Goal: Check status: Check status

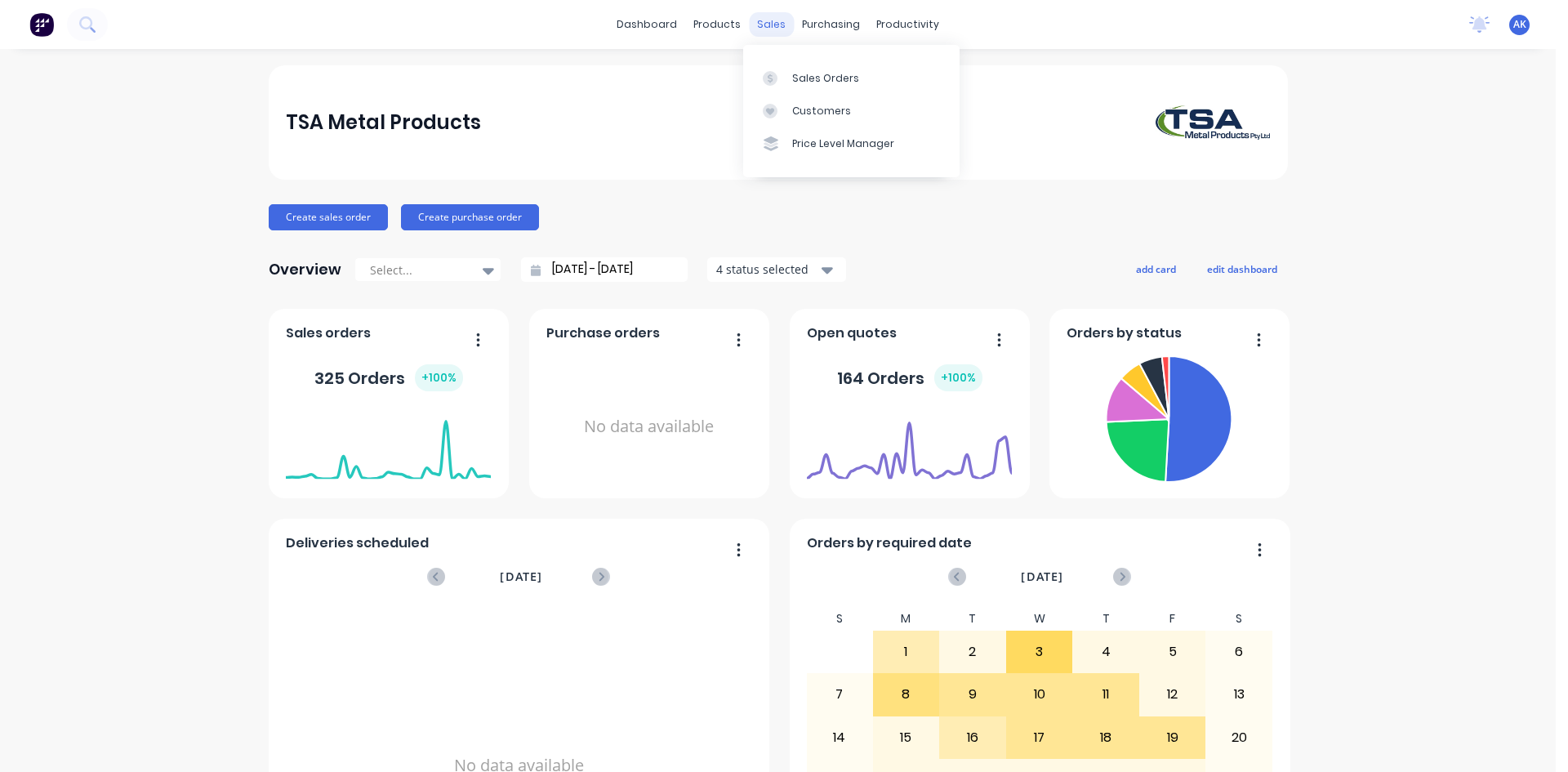
click at [765, 24] on div "sales" at bounding box center [771, 24] width 45 height 25
click at [807, 82] on div "Sales Orders" at bounding box center [825, 78] width 67 height 14
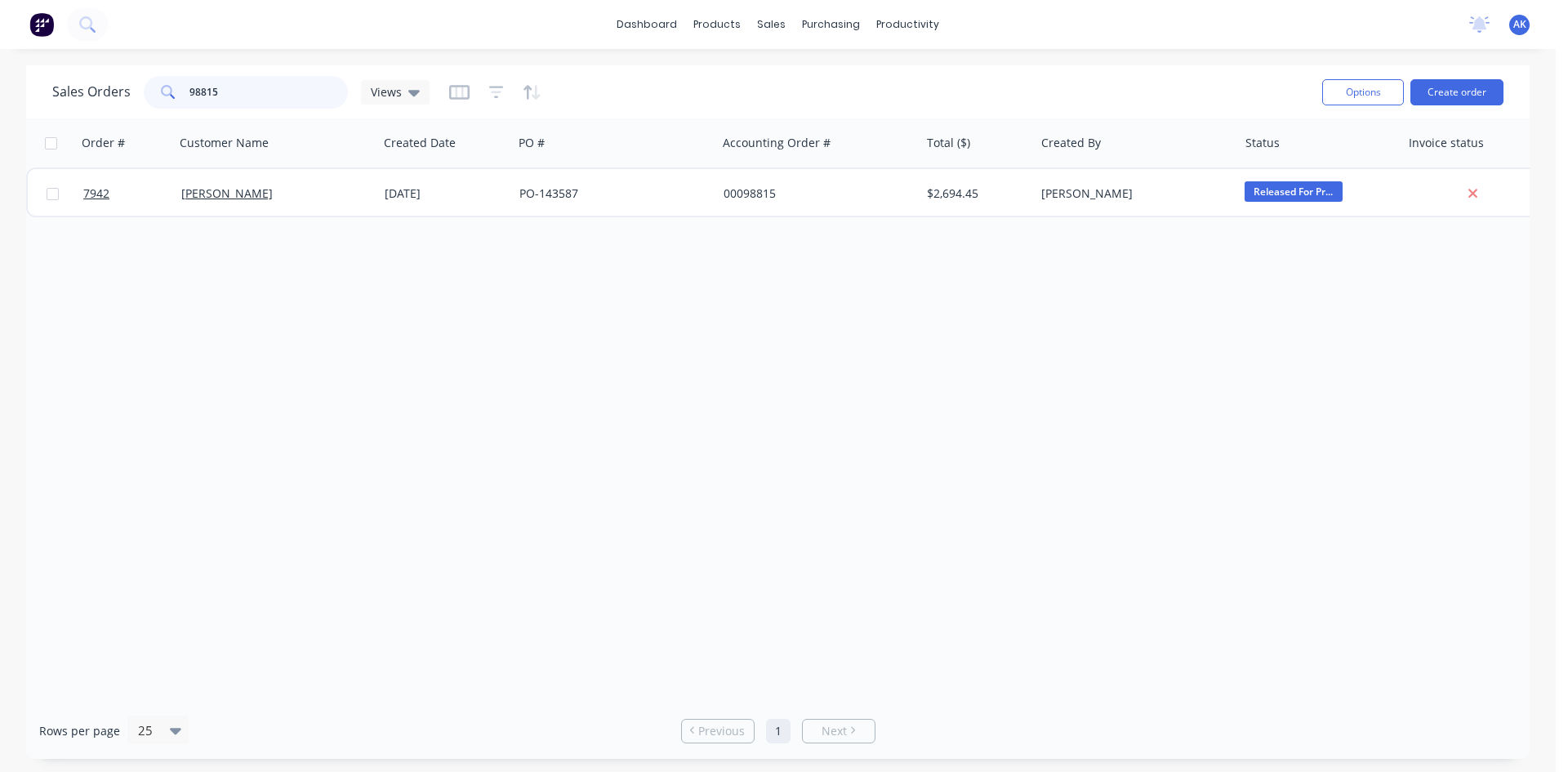
drag, startPoint x: 200, startPoint y: 101, endPoint x: 207, endPoint y: 95, distance: 9.2
click at [207, 95] on input "98815" at bounding box center [268, 92] width 159 height 32
drag, startPoint x: 215, startPoint y: 90, endPoint x: 201, endPoint y: 90, distance: 14.0
click at [201, 90] on input "98815" at bounding box center [268, 92] width 159 height 32
type input "98735"
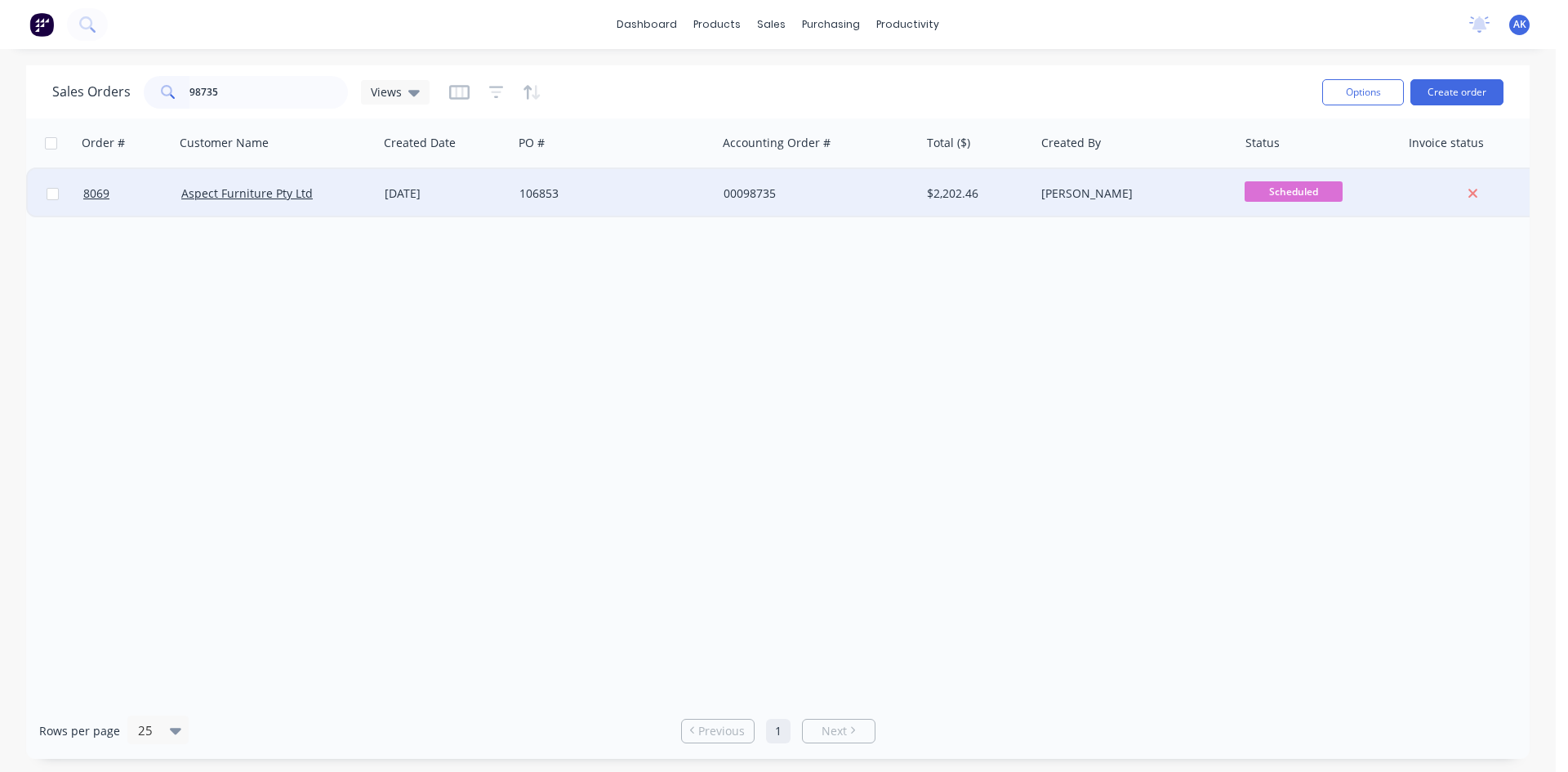
click at [508, 188] on div "[DATE]" at bounding box center [445, 193] width 135 height 49
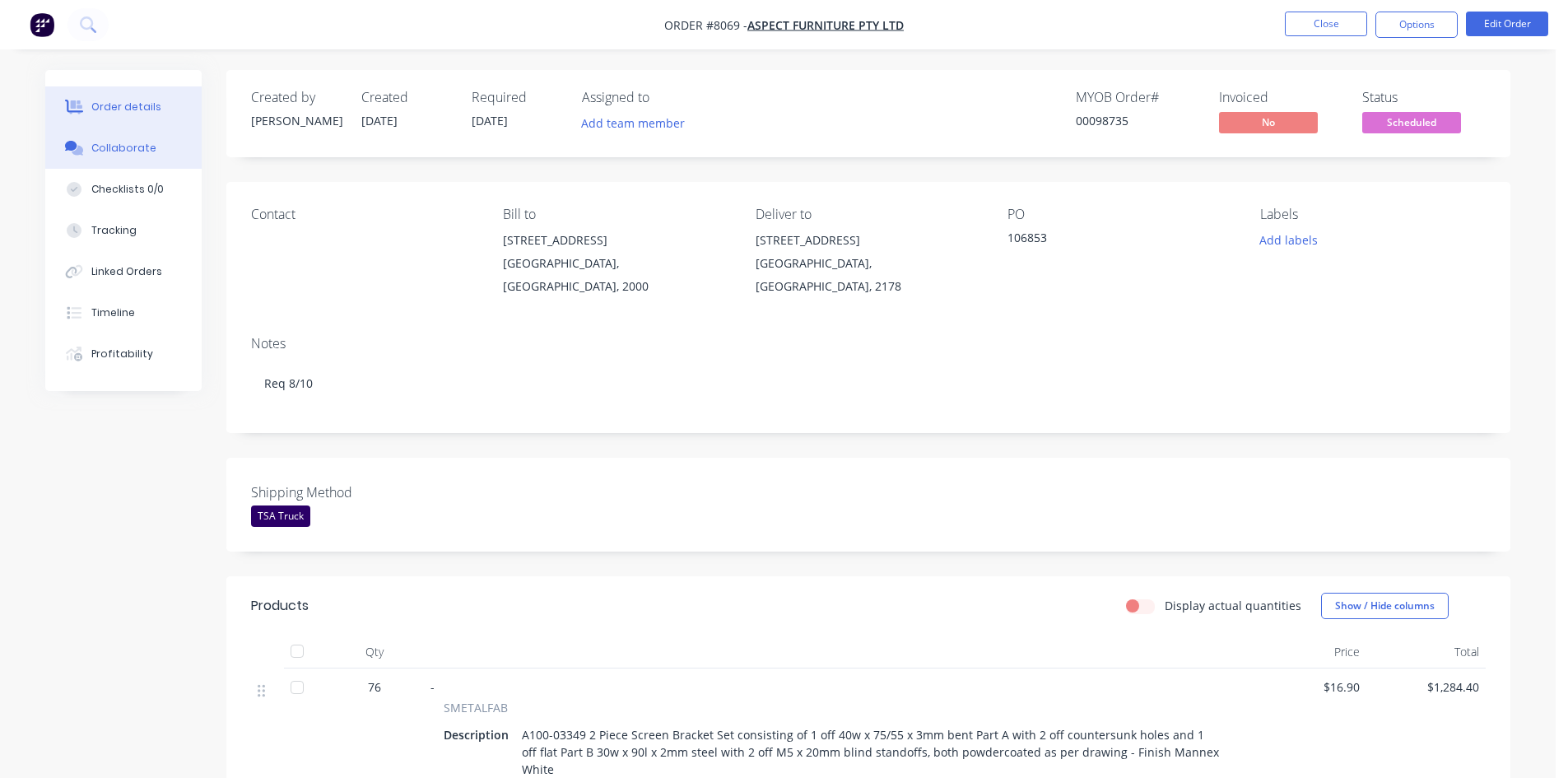
click at [91, 142] on div "Collaborate" at bounding box center [124, 148] width 65 height 15
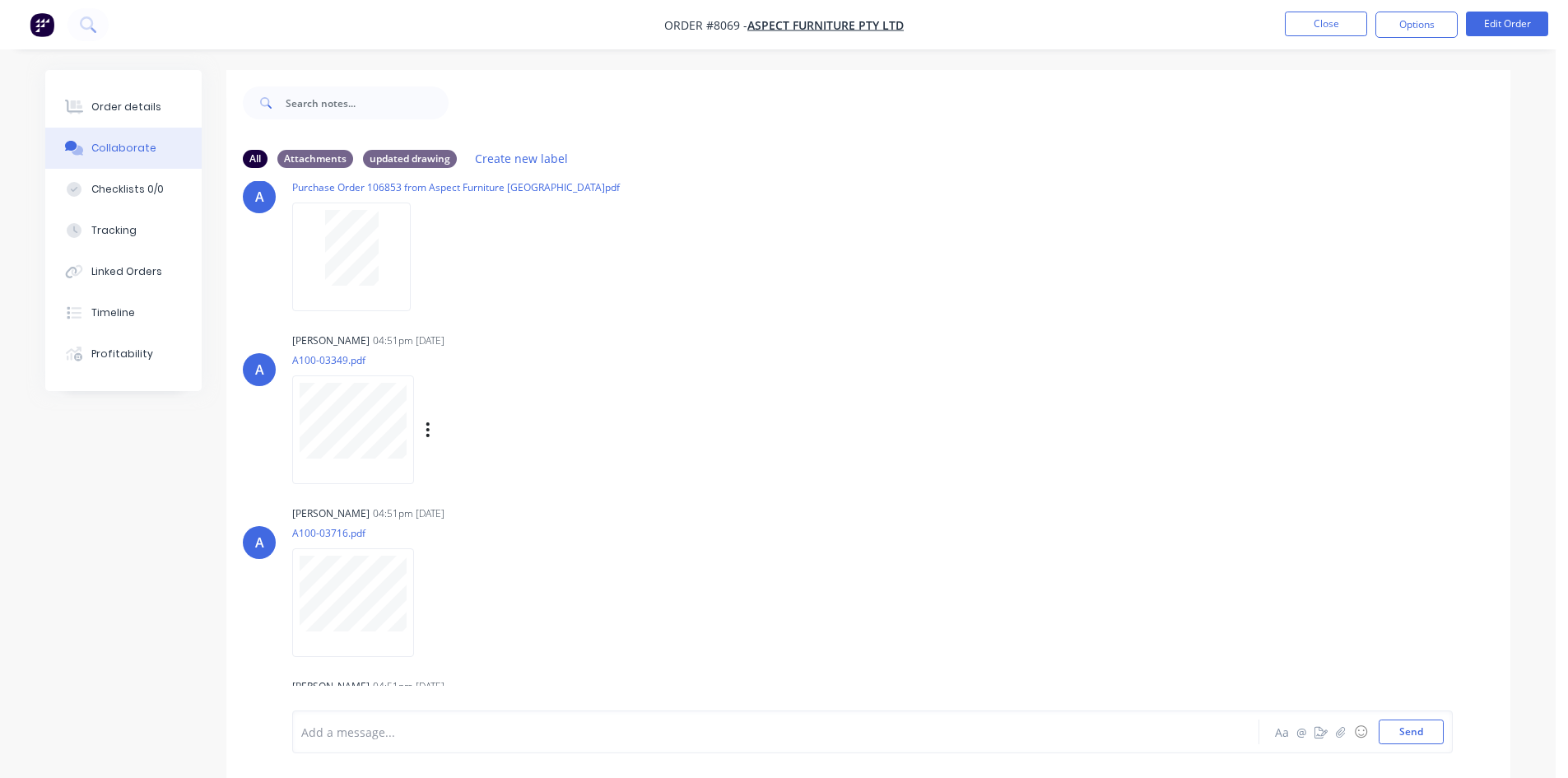
scroll to position [75, 0]
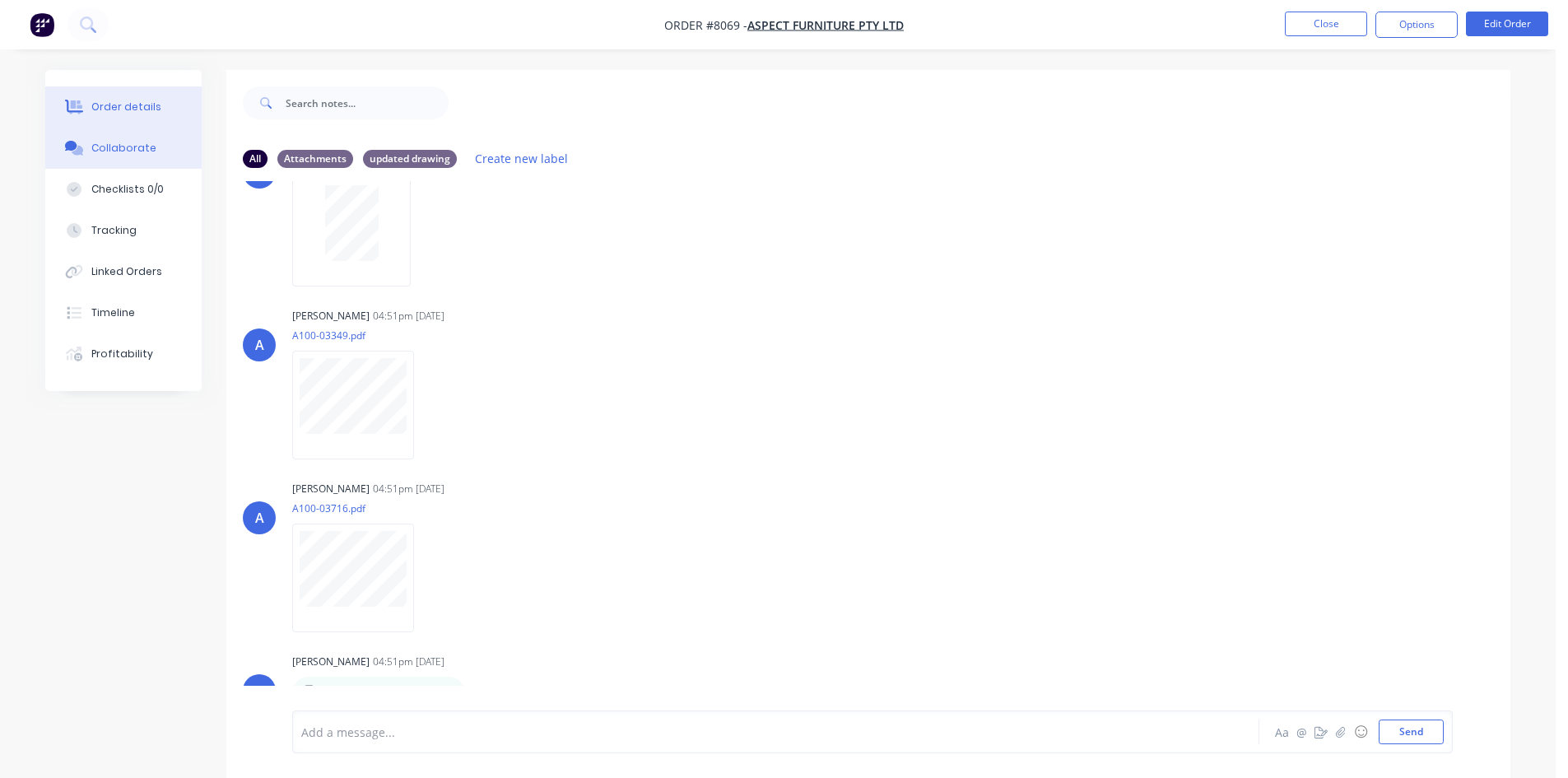
click at [150, 111] on div "Order details" at bounding box center [125, 106] width 70 height 15
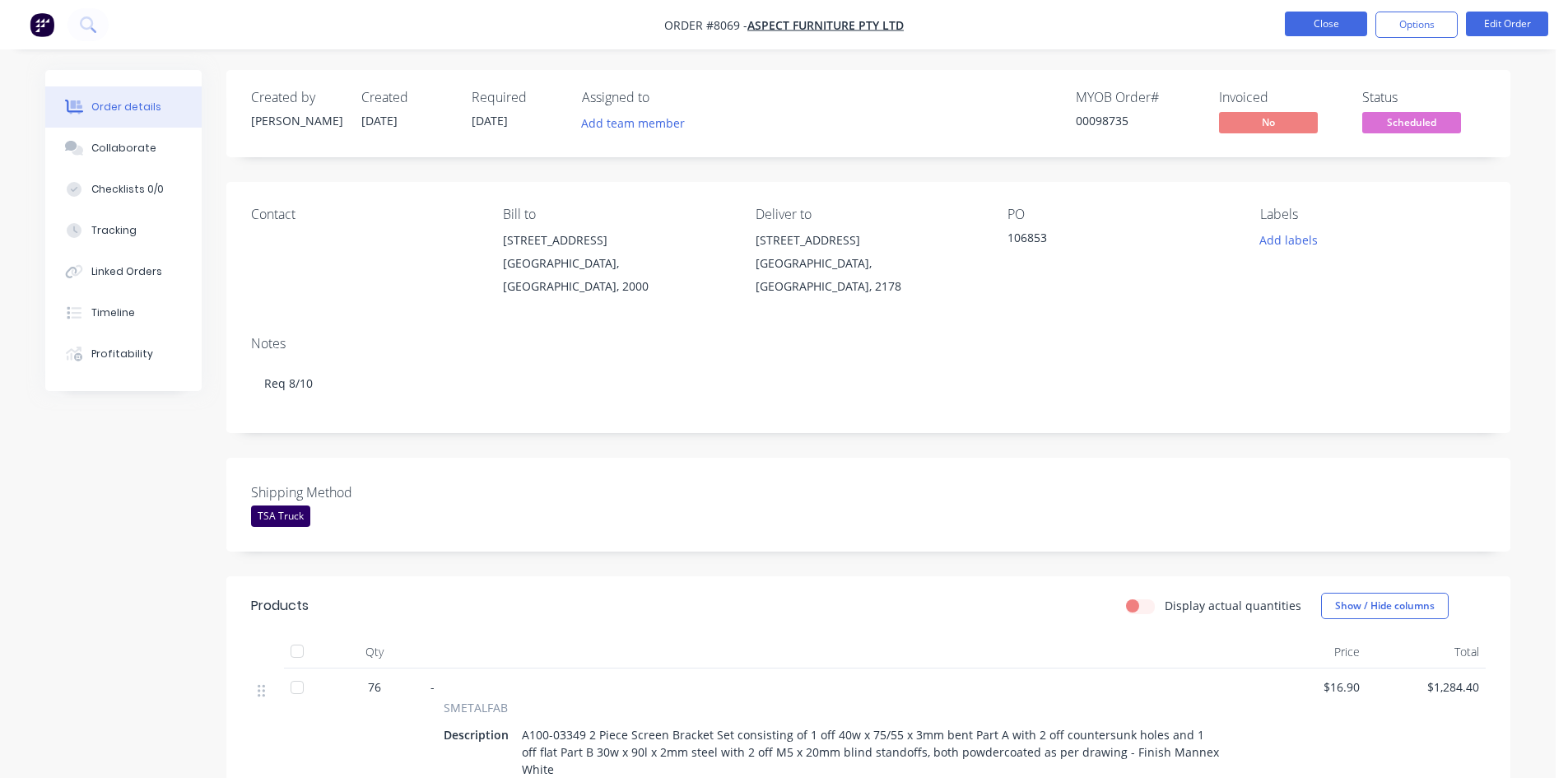
click at [1337, 25] on button "Close" at bounding box center [1326, 23] width 82 height 25
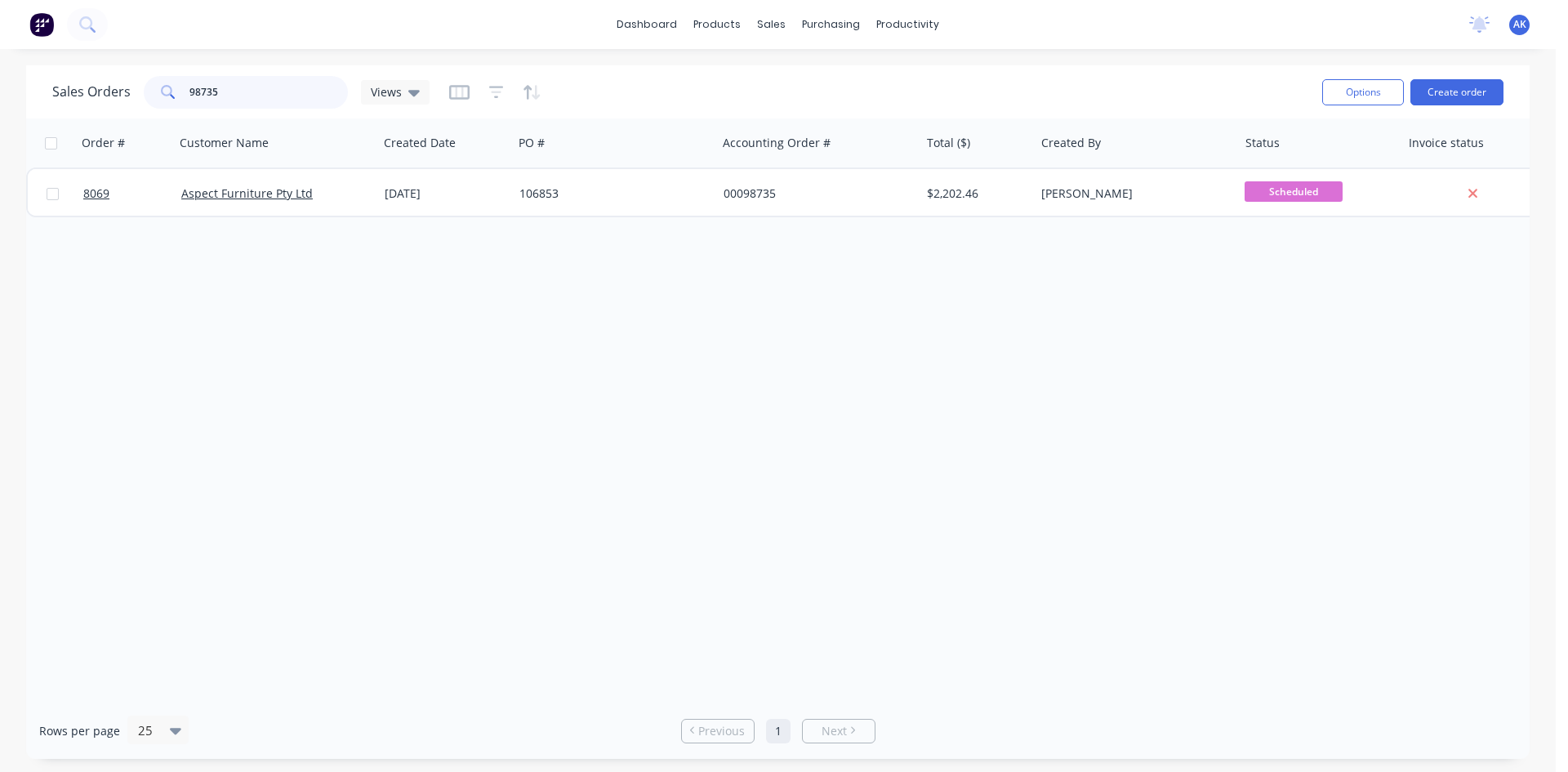
click at [256, 95] on input "98735" at bounding box center [268, 92] width 159 height 32
type input "98795"
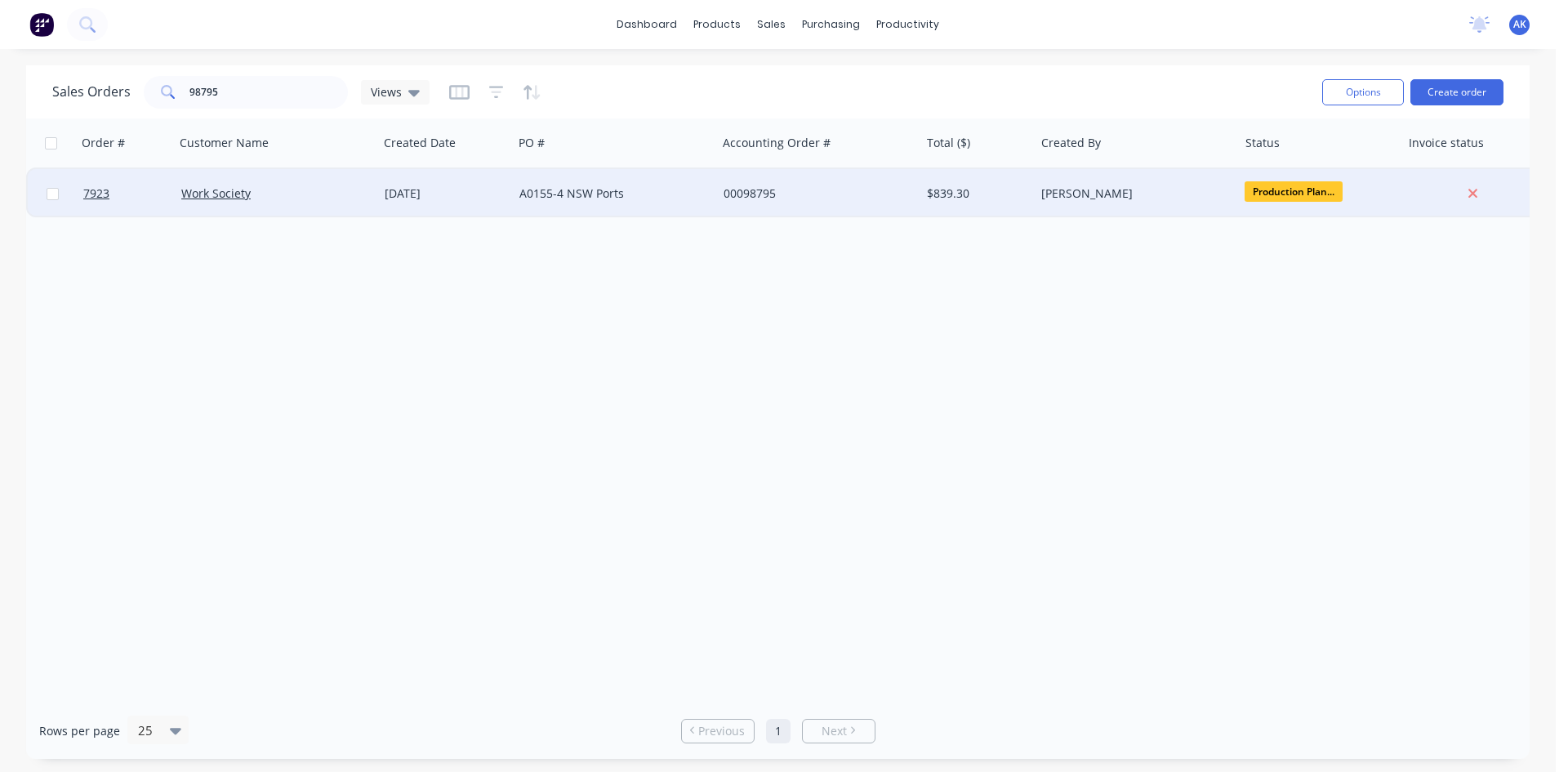
click at [459, 195] on div "[DATE]" at bounding box center [445, 193] width 122 height 16
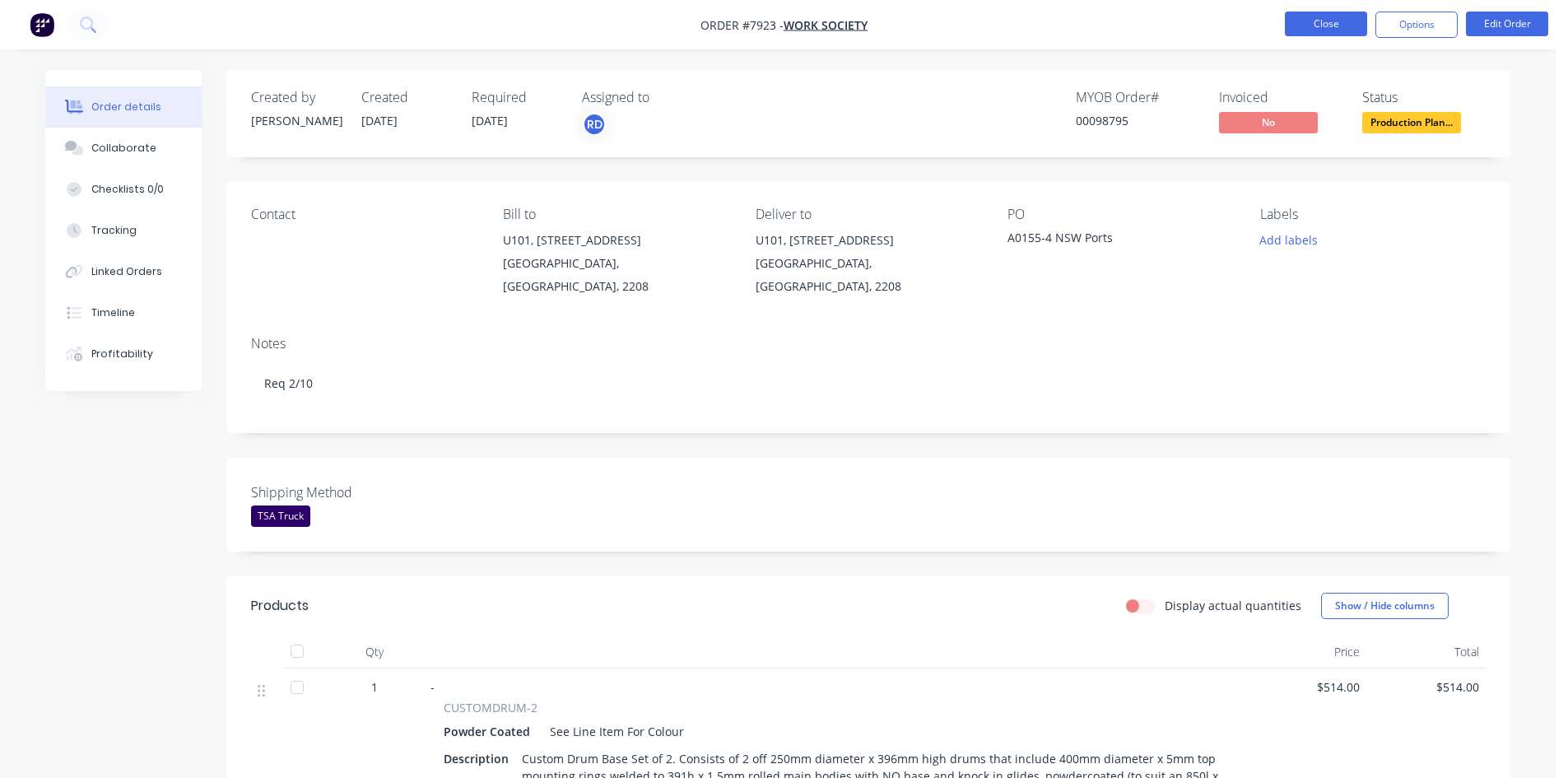
click at [1316, 28] on button "Close" at bounding box center [1326, 23] width 82 height 25
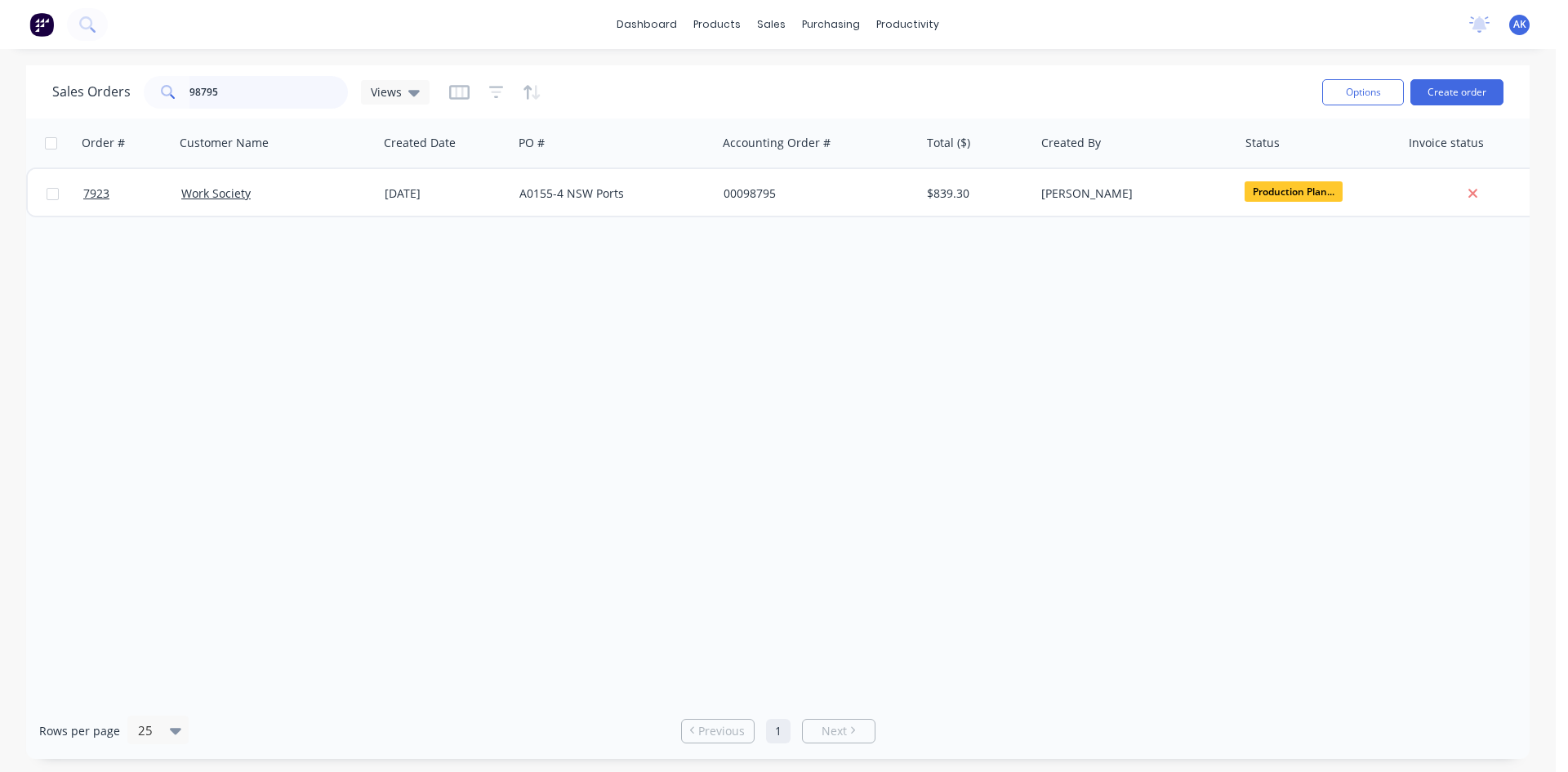
click at [221, 89] on input "98795" at bounding box center [268, 92] width 159 height 32
type input "98196"
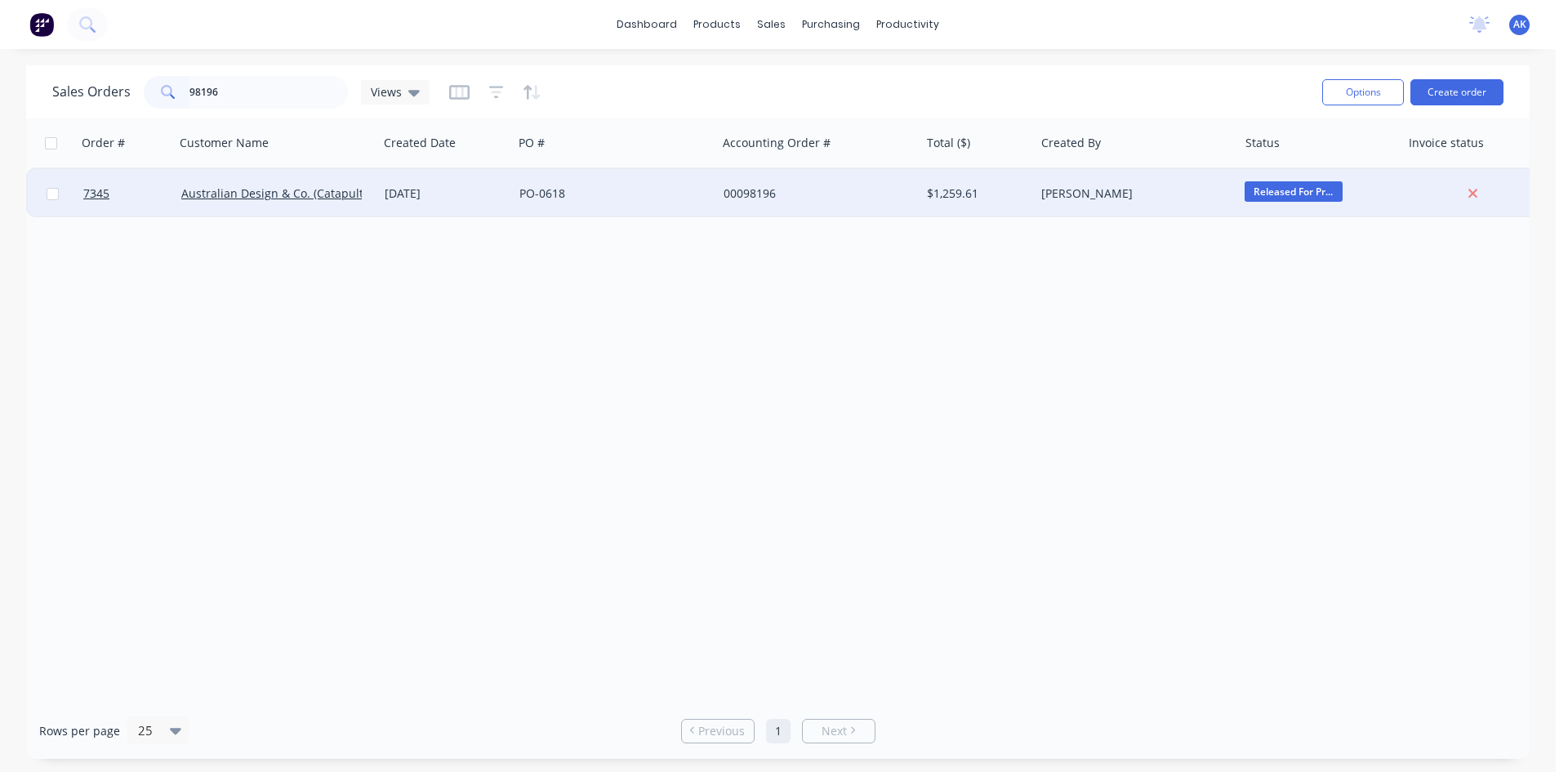
click at [513, 192] on div "PO-0618" at bounding box center [614, 193] width 204 height 49
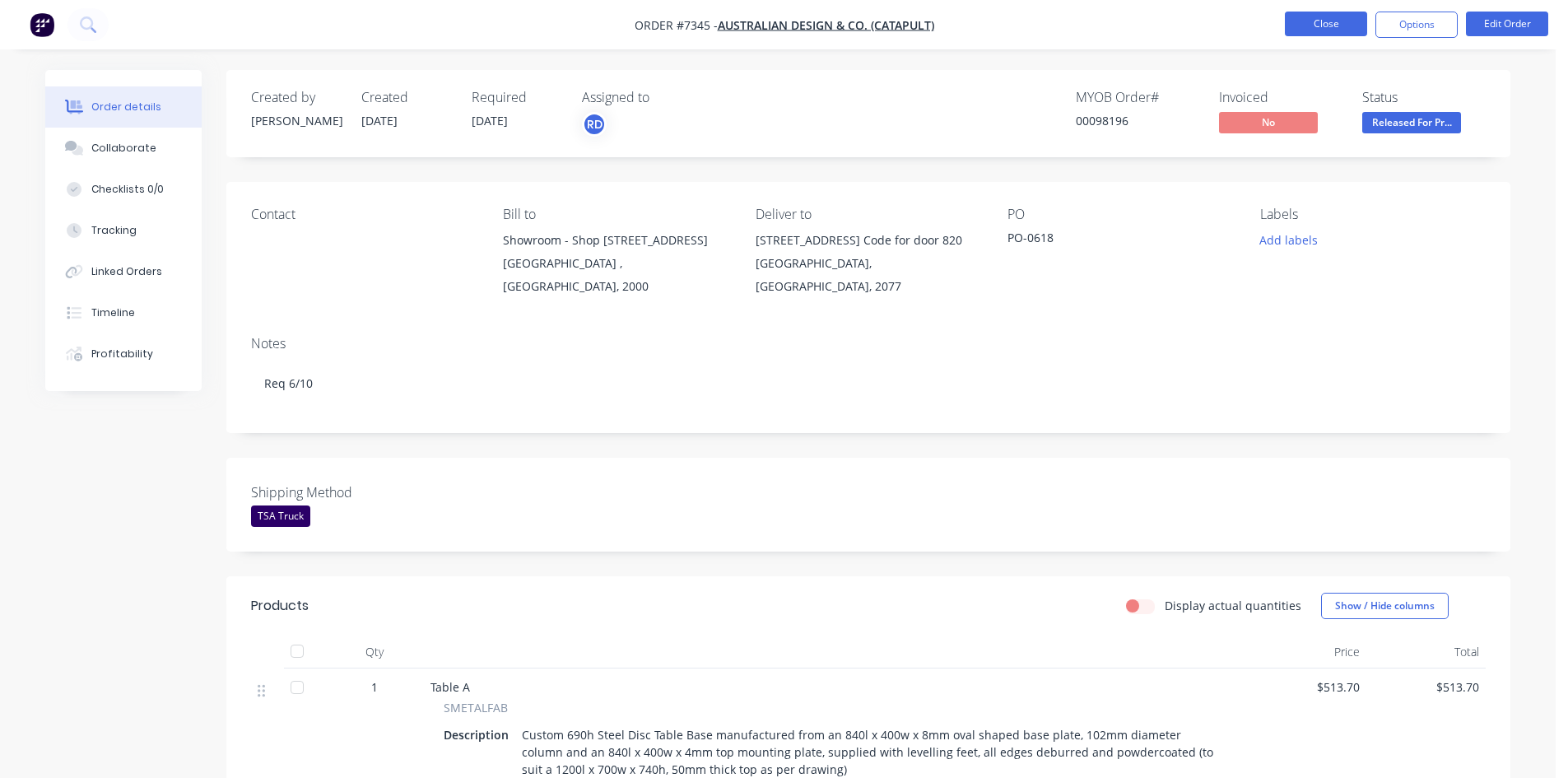
click at [1327, 25] on button "Close" at bounding box center [1326, 23] width 82 height 25
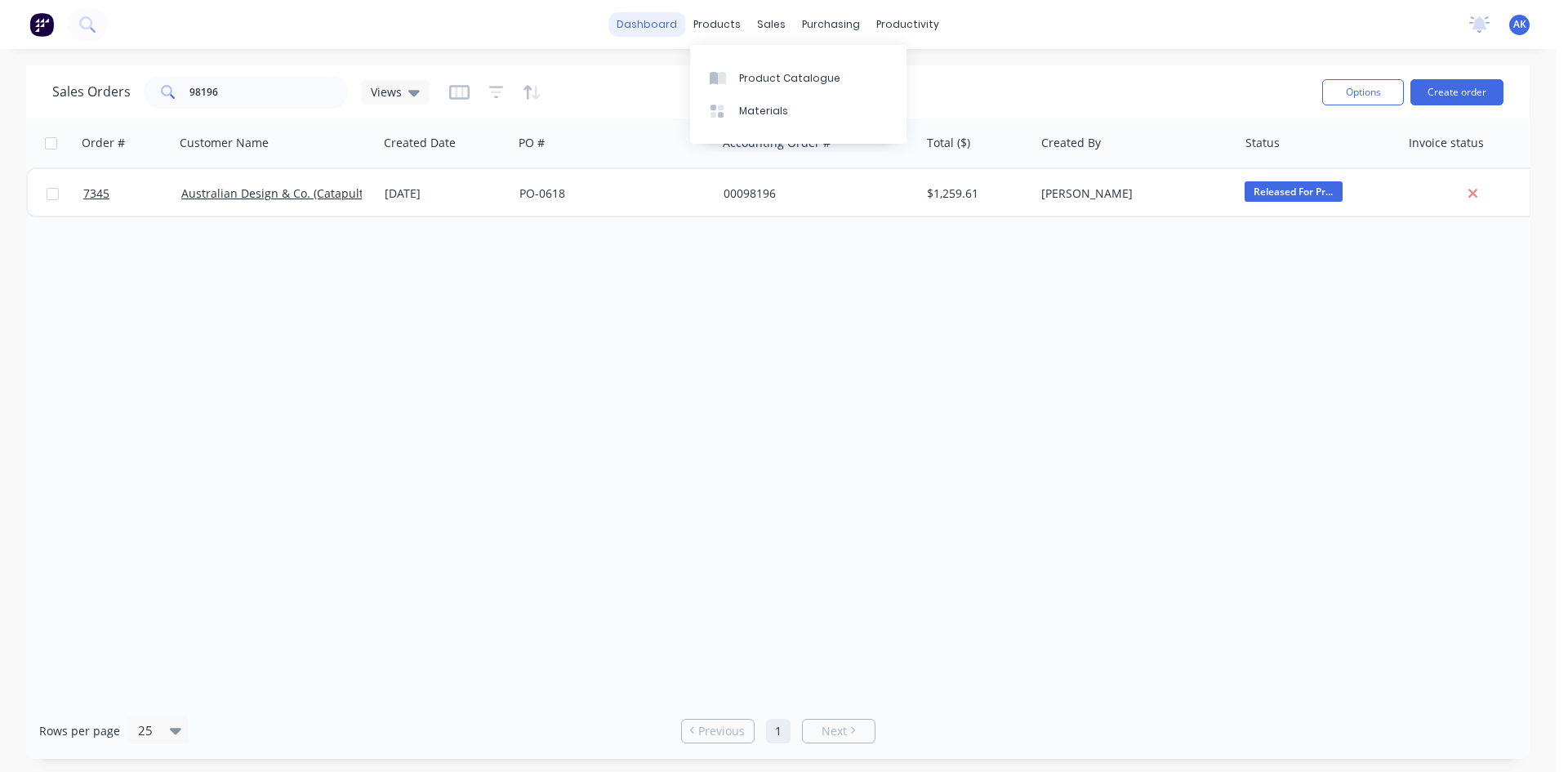
click at [676, 24] on link "dashboard" at bounding box center [646, 24] width 77 height 25
